Goal: Information Seeking & Learning: Learn about a topic

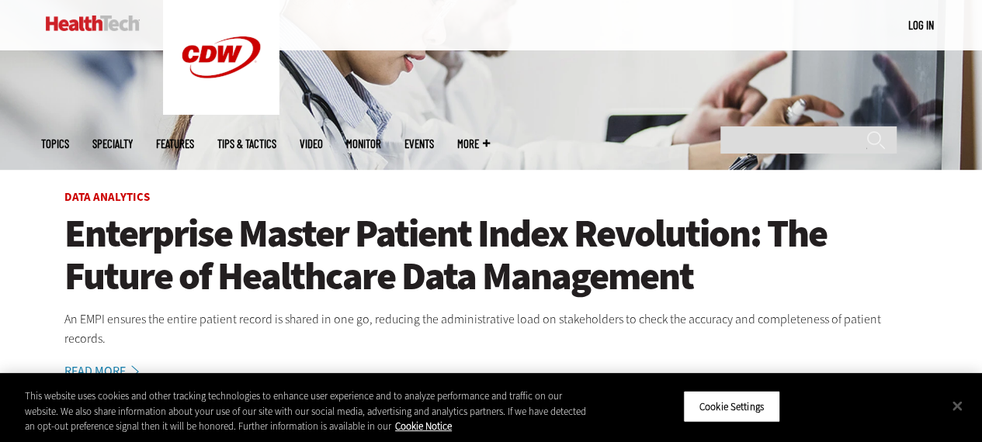
click at [304, 282] on h1 "Enterprise Master Patient Index Revolution: The Future of Healthcare Data Manag…" at bounding box center [491, 255] width 854 height 85
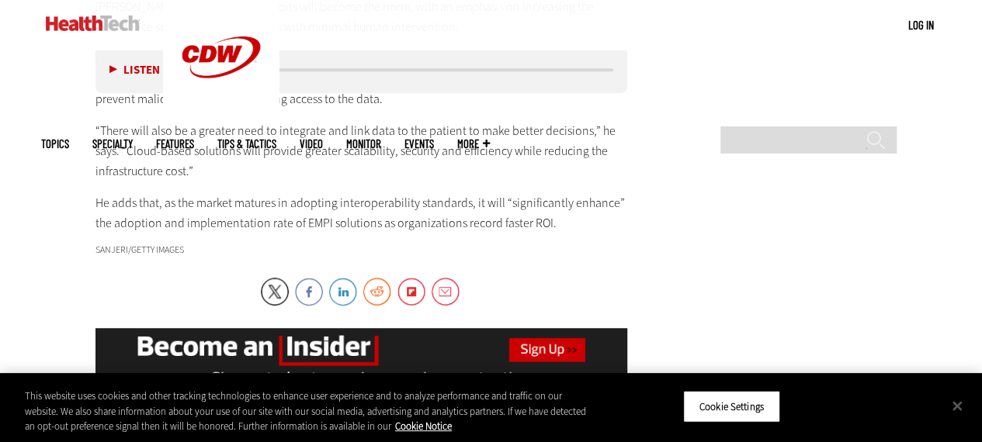
scroll to position [3337, 0]
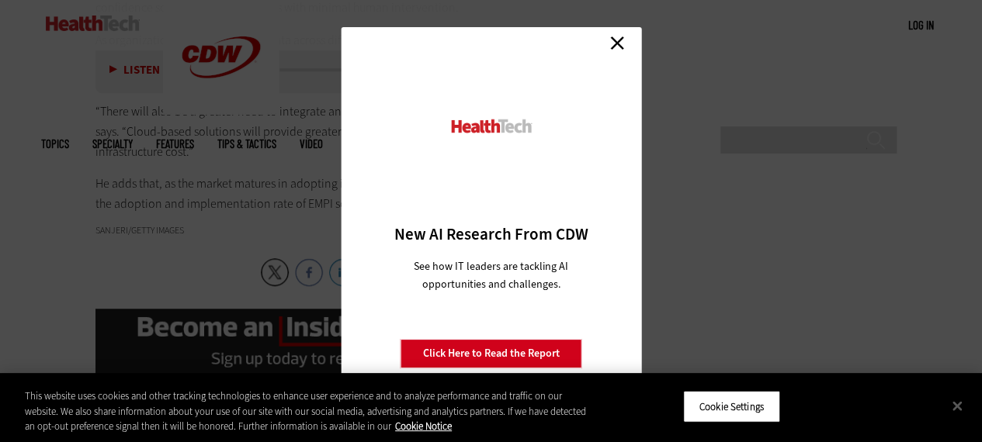
click at [620, 36] on link "Close" at bounding box center [616, 42] width 23 height 23
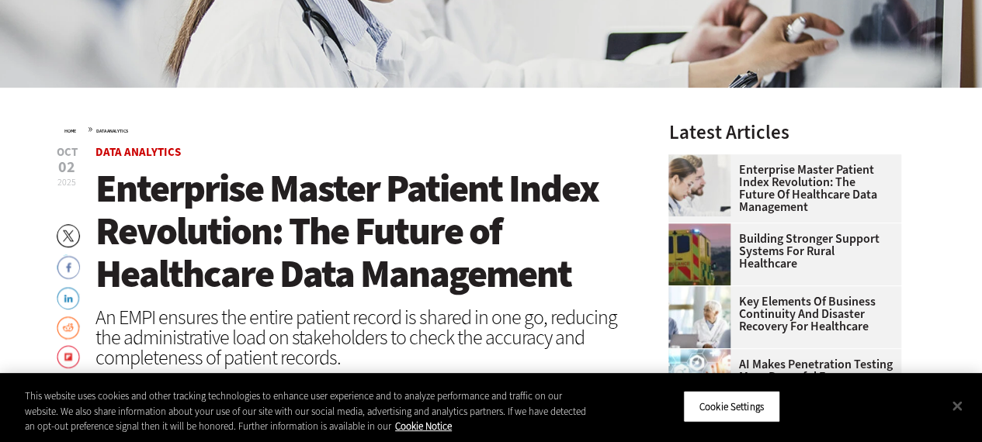
scroll to position [0, 0]
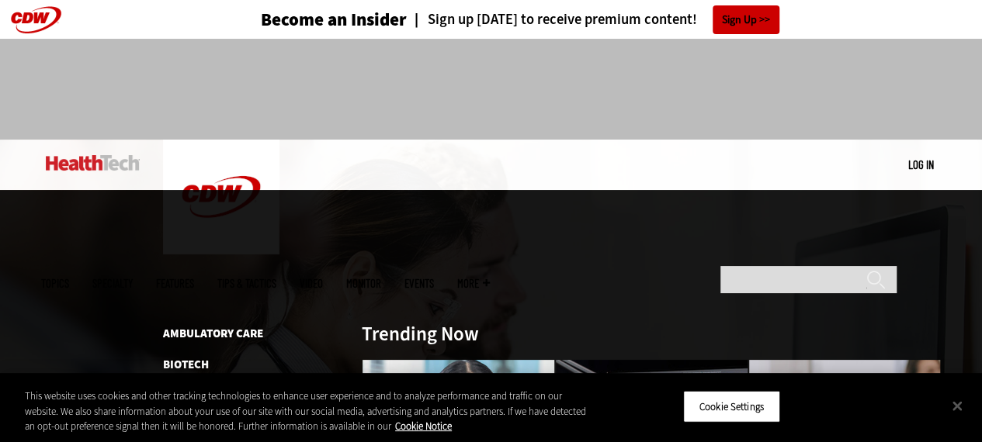
click at [70, 165] on img at bounding box center [93, 163] width 94 height 16
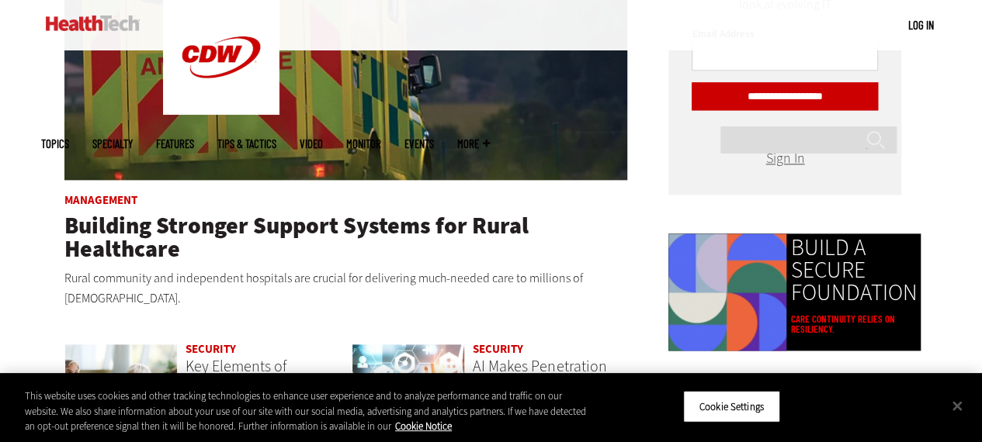
scroll to position [931, 0]
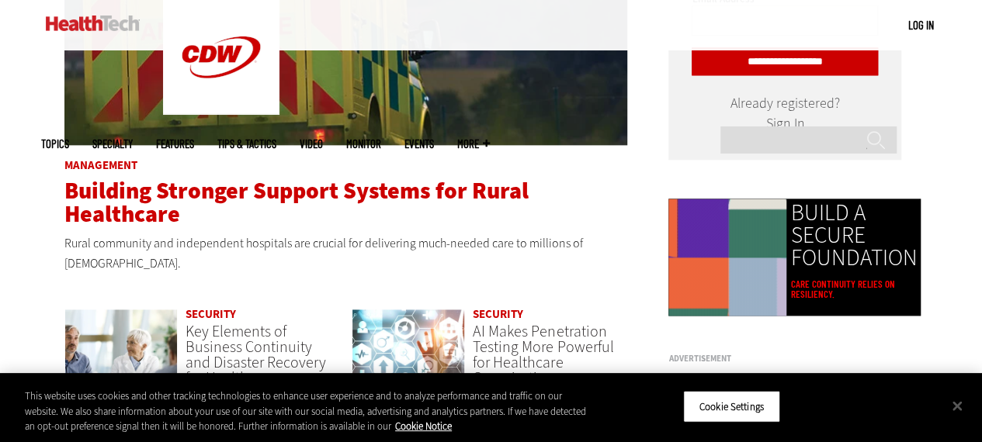
click at [250, 176] on span "Building Stronger Support Systems for Rural Healthcare" at bounding box center [296, 202] width 464 height 54
